Goal: Find contact information: Find contact information

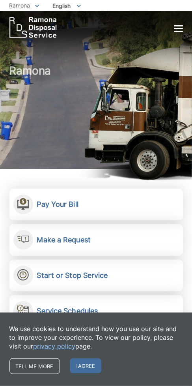
click at [172, 26] on div "Home Residential Services Curbside Pickup Recycling Organic Recycling Trash Hou…" at bounding box center [96, 27] width 174 height 21
click at [177, 27] on div at bounding box center [179, 29] width 9 height 7
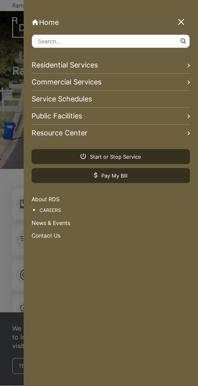
click at [46, 233] on link "Contact Us" at bounding box center [111, 235] width 159 height 9
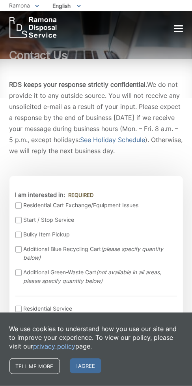
click at [17, 234] on div at bounding box center [18, 235] width 6 height 6
click at [0, 0] on input "Bulky Item Pickup" at bounding box center [0, 0] width 0 height 0
